Goal: Task Accomplishment & Management: Complete application form

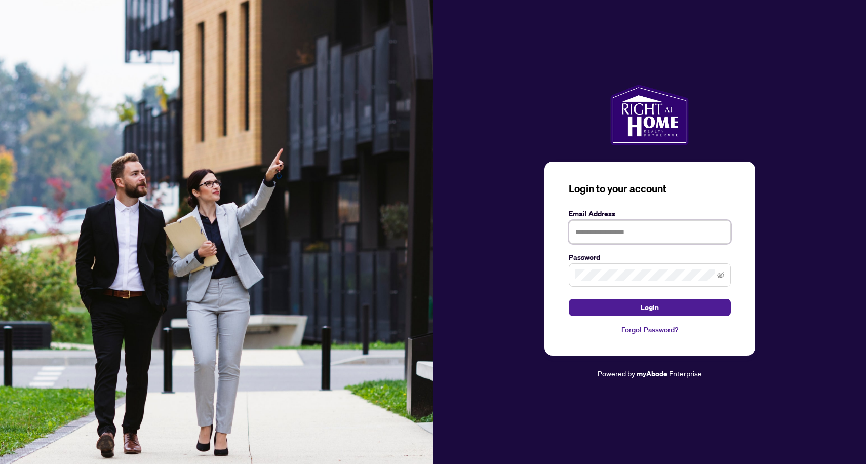
click at [608, 234] on input "text" at bounding box center [650, 231] width 162 height 23
type input "**********"
click at [650, 306] on span "Login" at bounding box center [650, 307] width 18 height 16
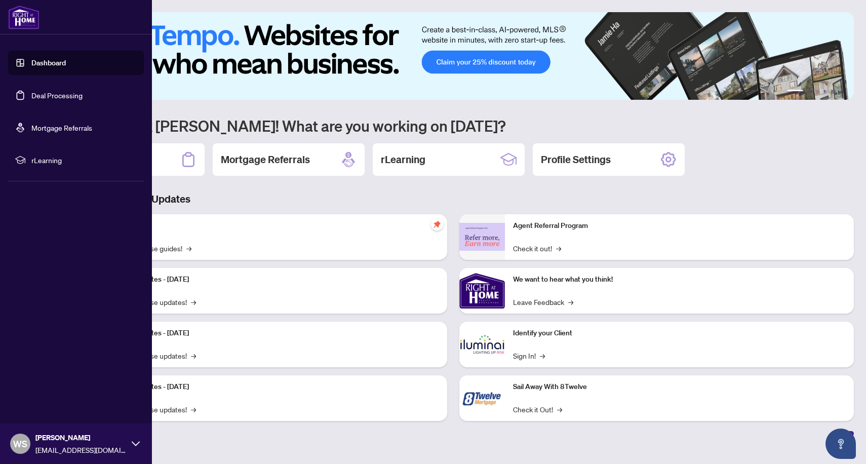
click at [61, 65] on link "Dashboard" at bounding box center [48, 62] width 34 height 9
click at [70, 92] on link "Deal Processing" at bounding box center [56, 95] width 51 height 9
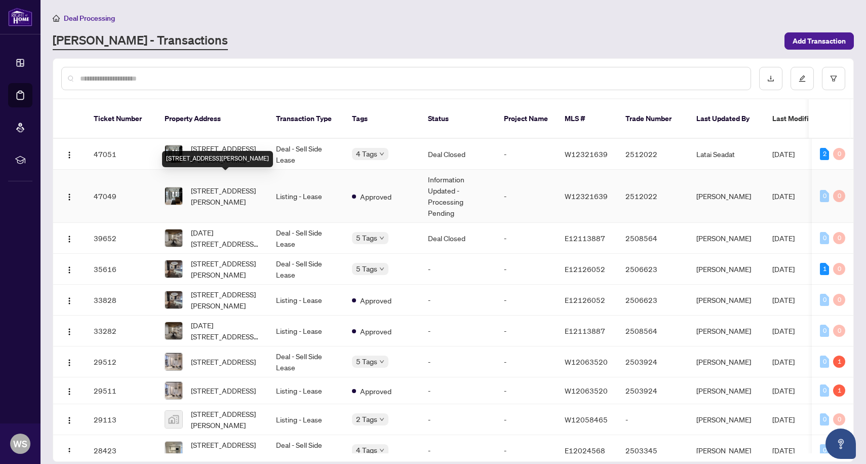
click at [221, 185] on span "[STREET_ADDRESS][PERSON_NAME]" at bounding box center [225, 196] width 69 height 22
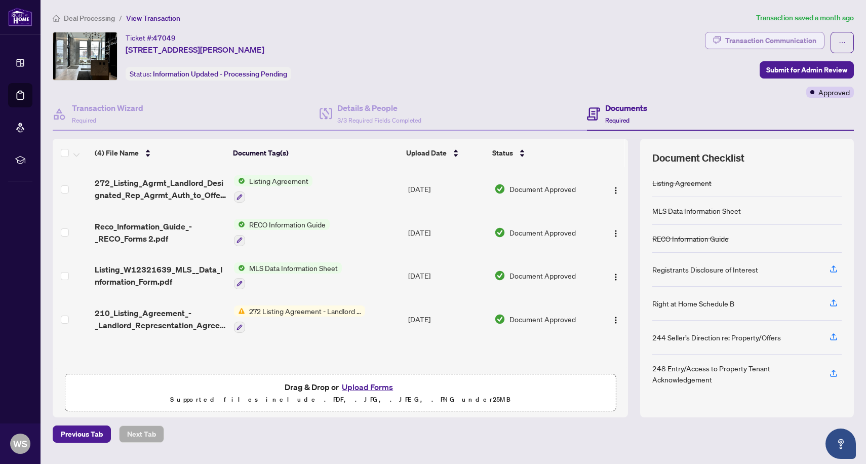
click at [781, 42] on div "Transaction Communication" at bounding box center [770, 40] width 91 height 16
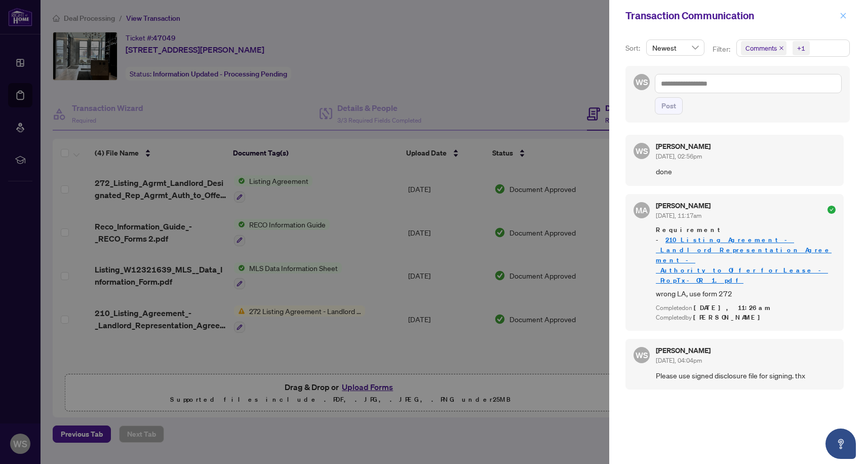
click at [846, 10] on span "button" at bounding box center [843, 16] width 7 height 16
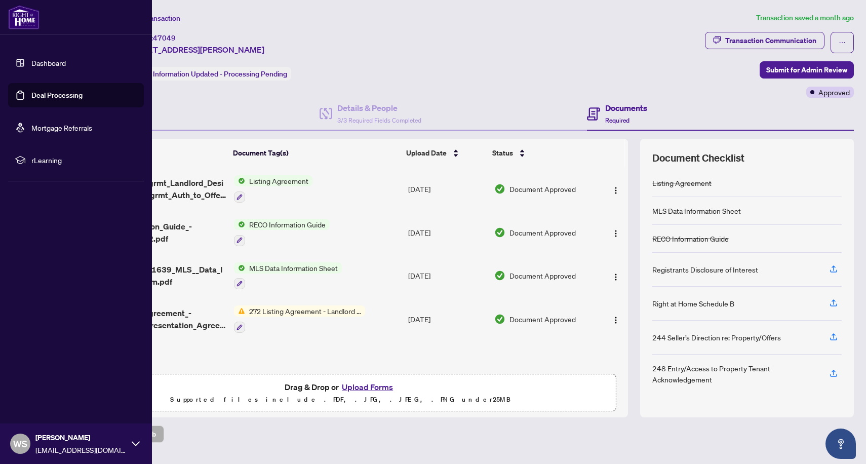
click at [64, 98] on link "Deal Processing" at bounding box center [56, 95] width 51 height 9
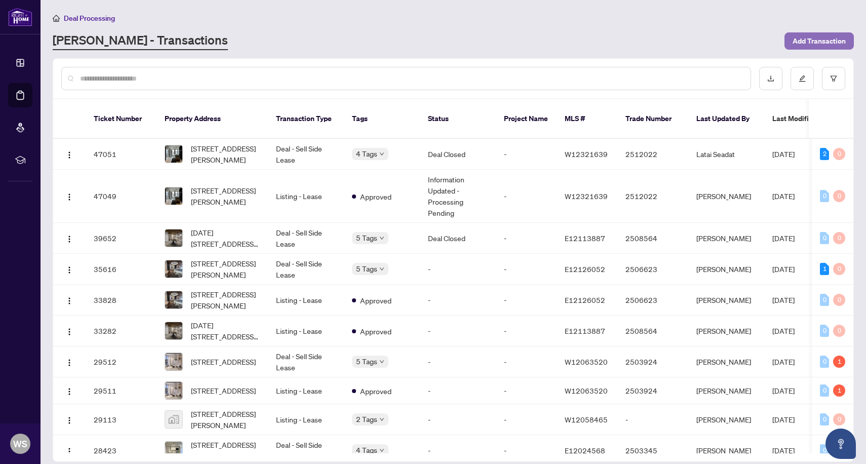
click at [819, 39] on span "Add Transaction" at bounding box center [818, 41] width 53 height 16
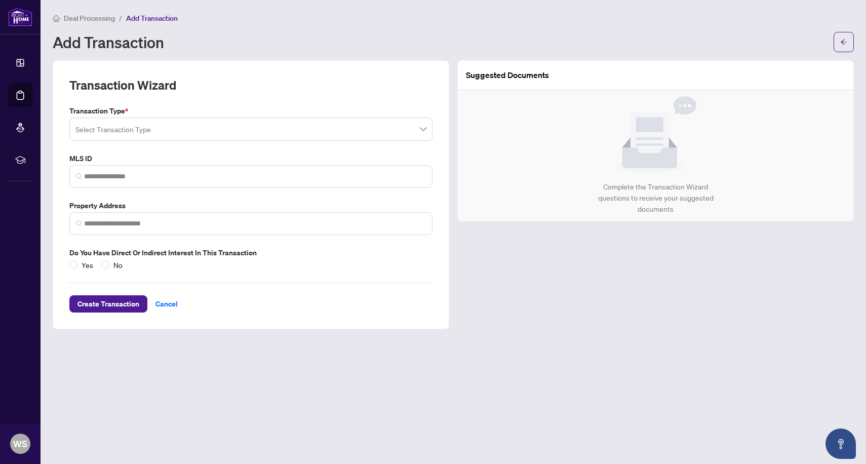
click at [355, 133] on input "search" at bounding box center [246, 131] width 342 height 22
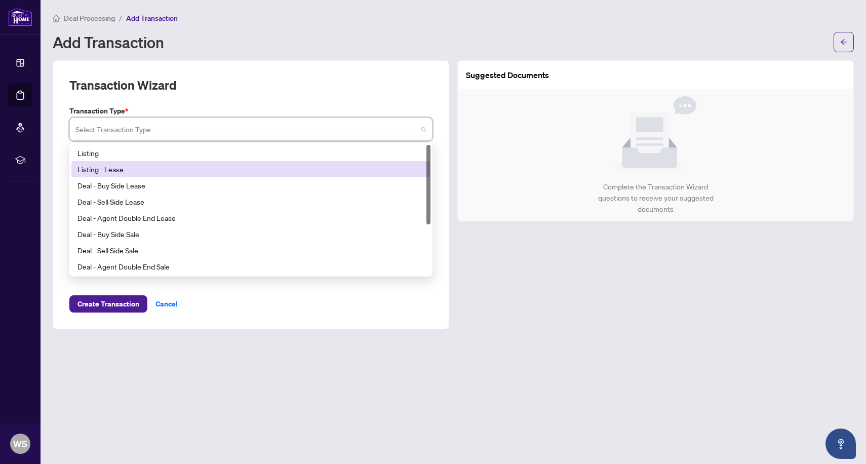
click at [342, 165] on div "Listing - Lease" at bounding box center [250, 169] width 347 height 11
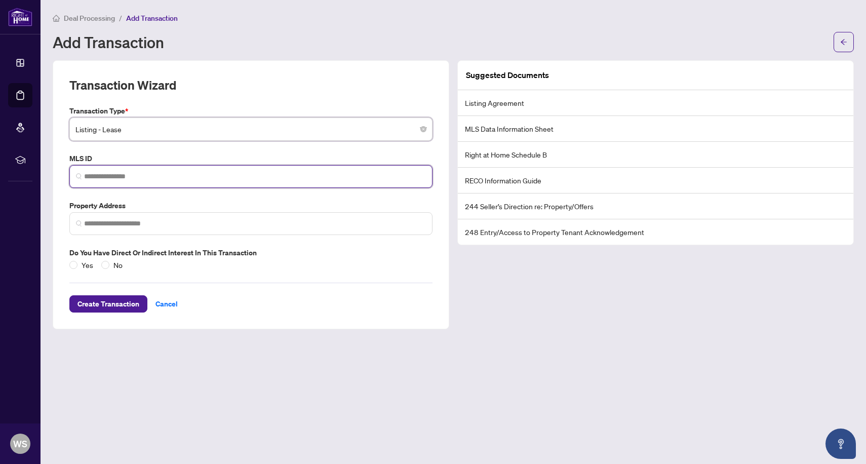
click at [267, 178] on input "search" at bounding box center [255, 176] width 342 height 11
paste input "*********"
type input "*********"
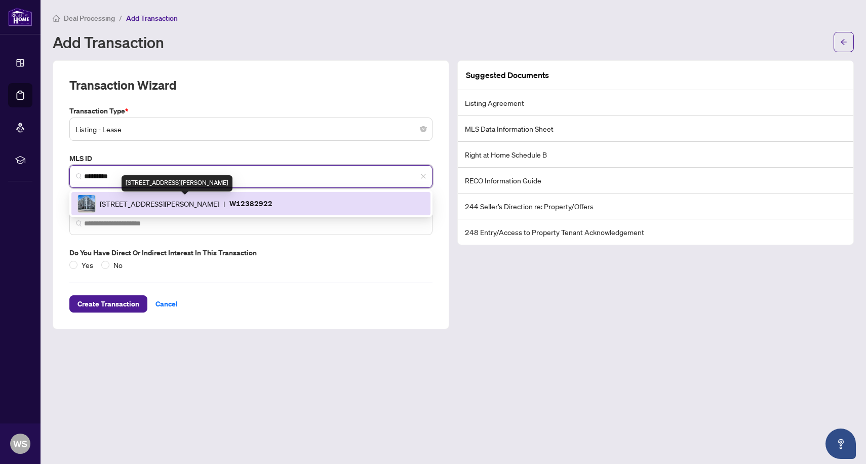
click at [219, 204] on span "[STREET_ADDRESS][PERSON_NAME]" at bounding box center [160, 203] width 120 height 11
type input "**********"
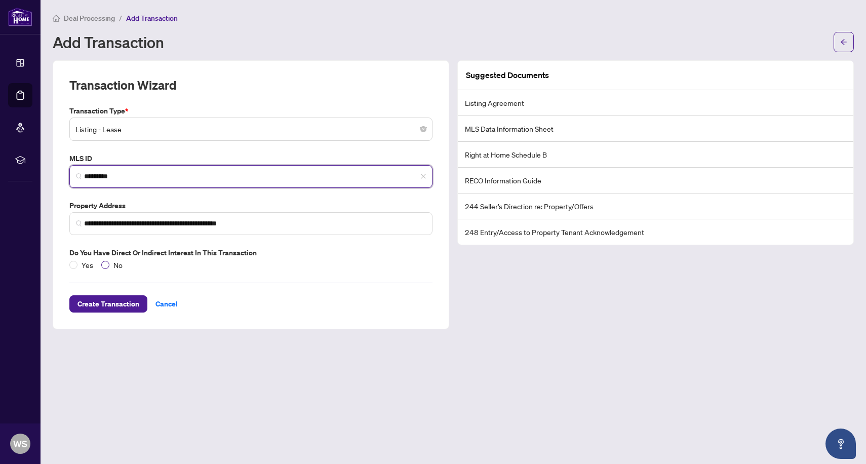
type input "*********"
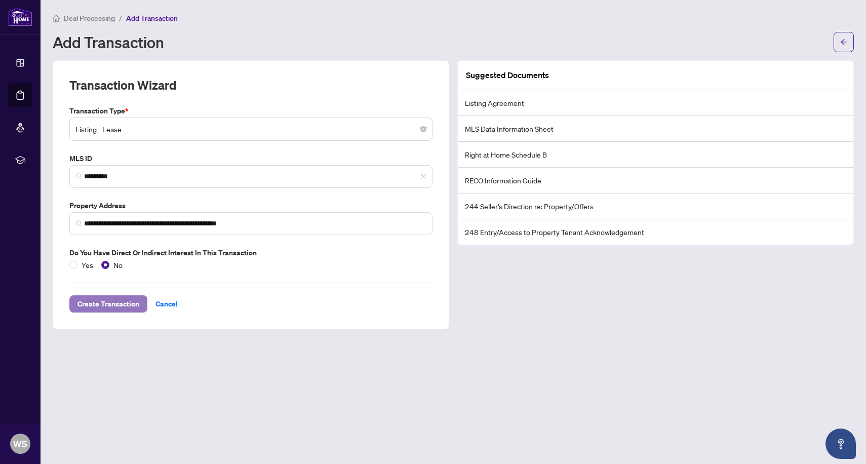
click at [116, 308] on span "Create Transaction" at bounding box center [108, 304] width 62 height 16
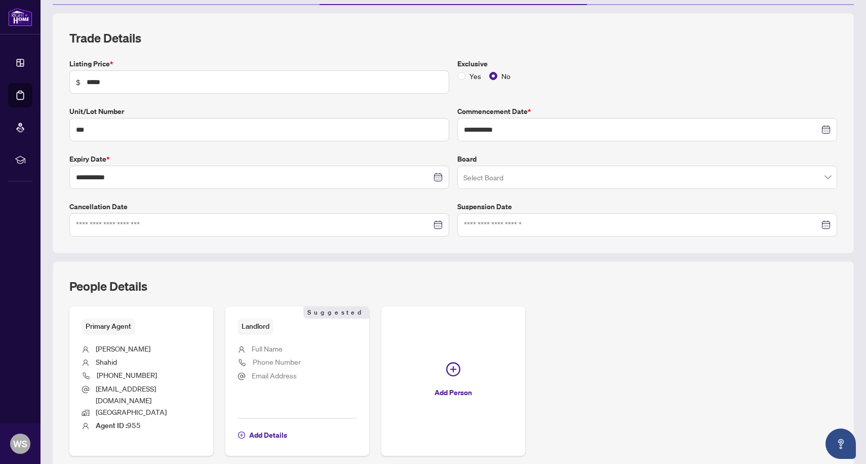
scroll to position [134, 0]
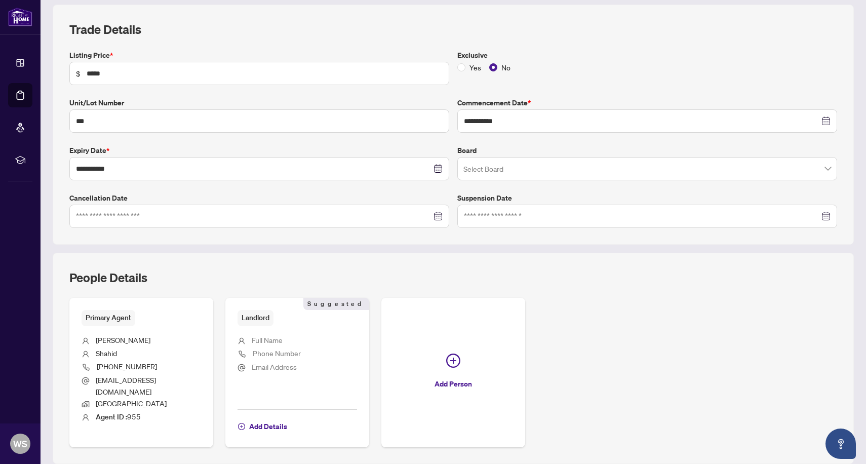
click at [829, 172] on span at bounding box center [647, 168] width 368 height 19
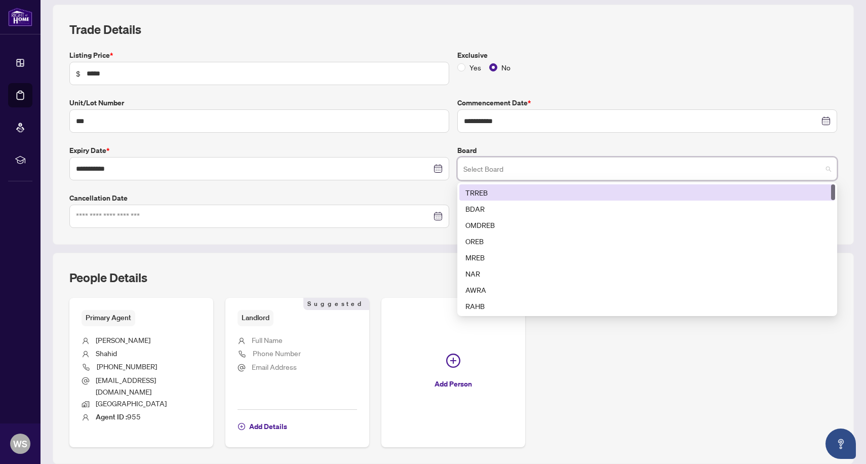
click at [792, 192] on div "TRREB" at bounding box center [647, 192] width 364 height 11
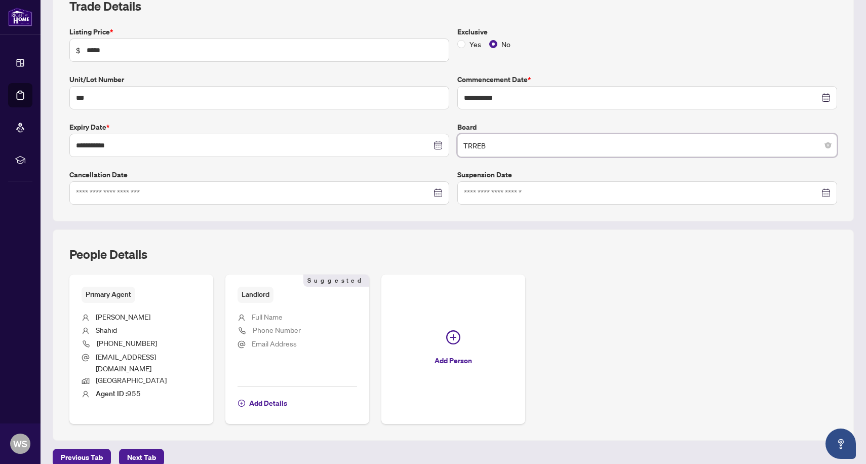
scroll to position [161, 0]
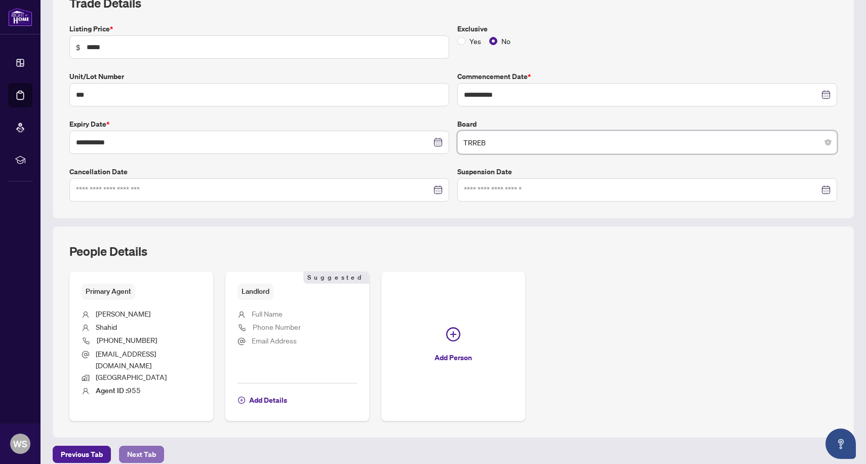
click at [139, 446] on span "Next Tab" at bounding box center [141, 454] width 29 height 16
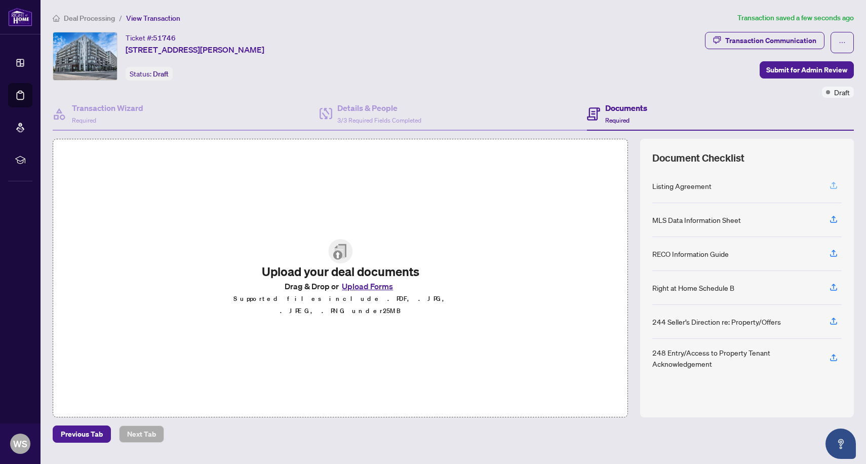
click at [831, 185] on icon "button" at bounding box center [833, 185] width 9 height 9
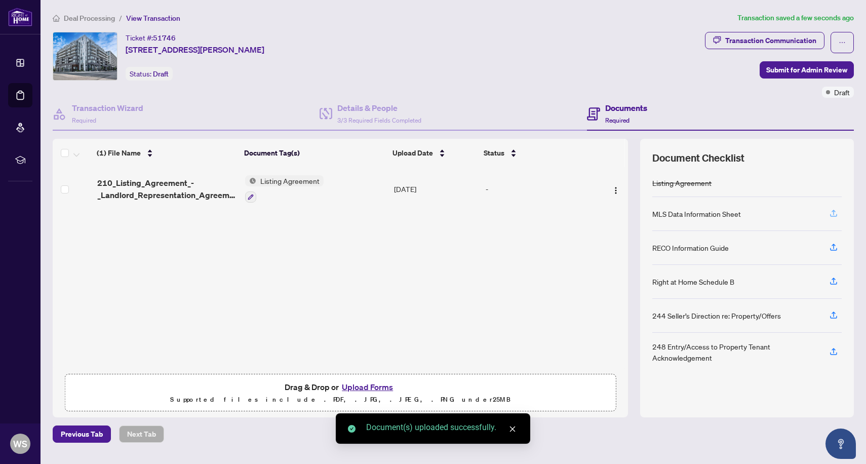
click at [834, 213] on icon "button" at bounding box center [833, 213] width 9 height 9
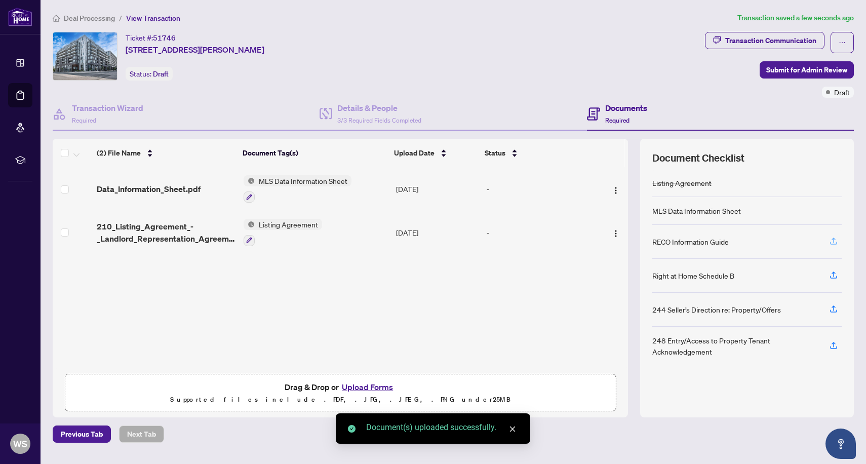
click at [830, 238] on icon "button" at bounding box center [833, 240] width 9 height 9
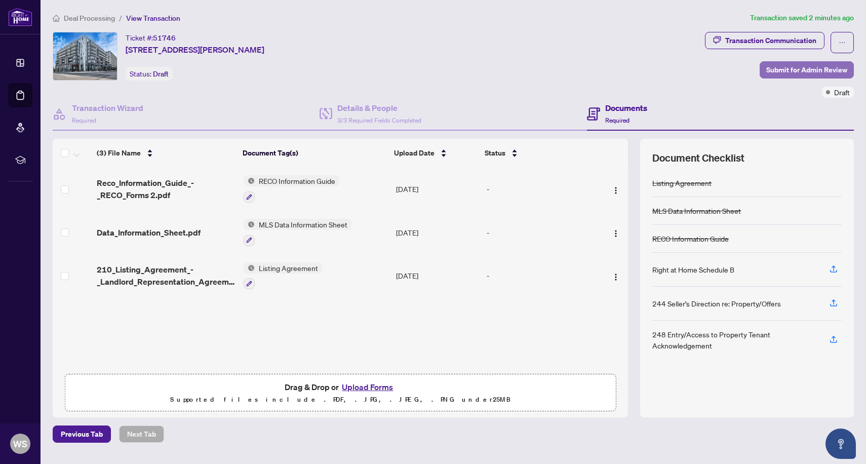
click at [790, 69] on span "Submit for Admin Review" at bounding box center [806, 70] width 81 height 16
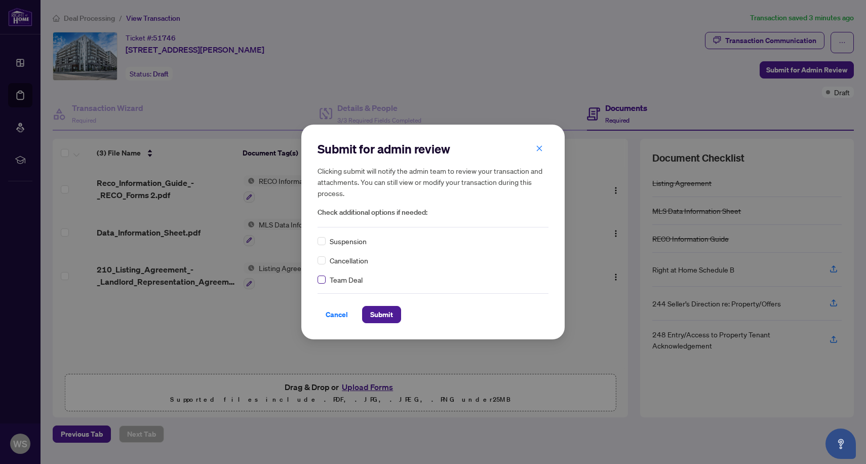
click at [323, 275] on label at bounding box center [321, 279] width 8 height 11
click at [380, 313] on span "Submit" at bounding box center [381, 314] width 23 height 16
